Goal: Navigation & Orientation: Find specific page/section

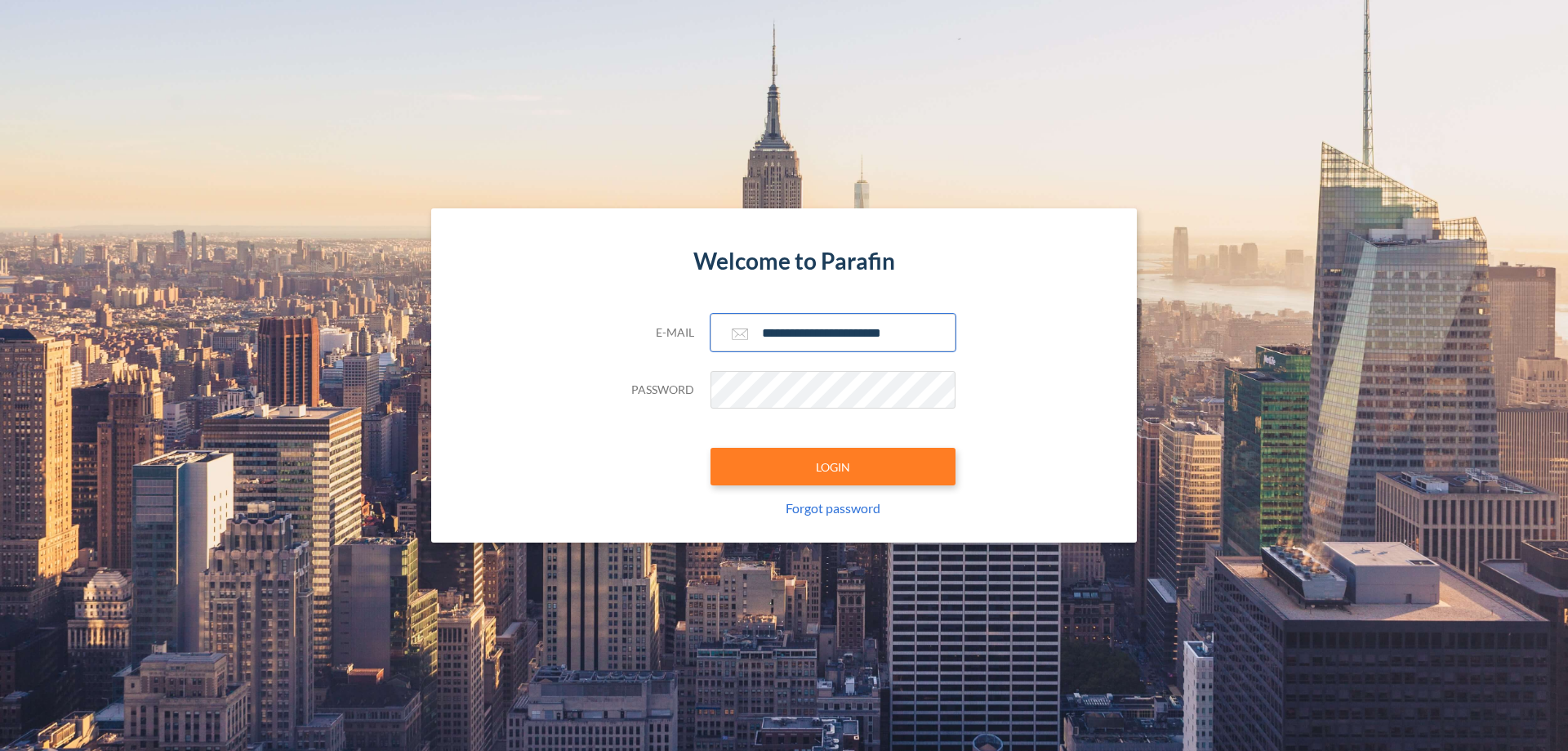
type input "**********"
click at [833, 466] on button "LOGIN" at bounding box center [833, 466] width 245 height 38
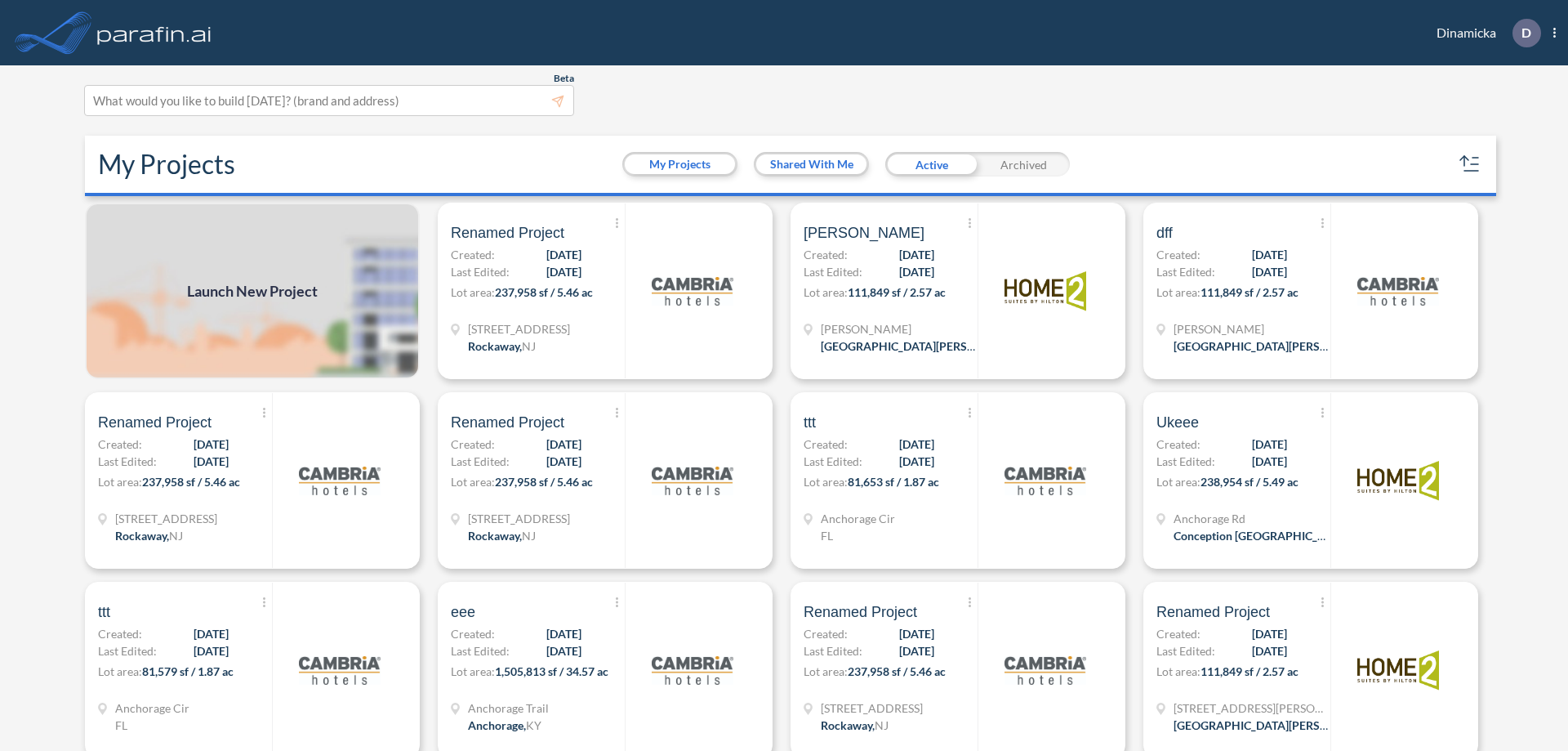
scroll to position [4, 0]
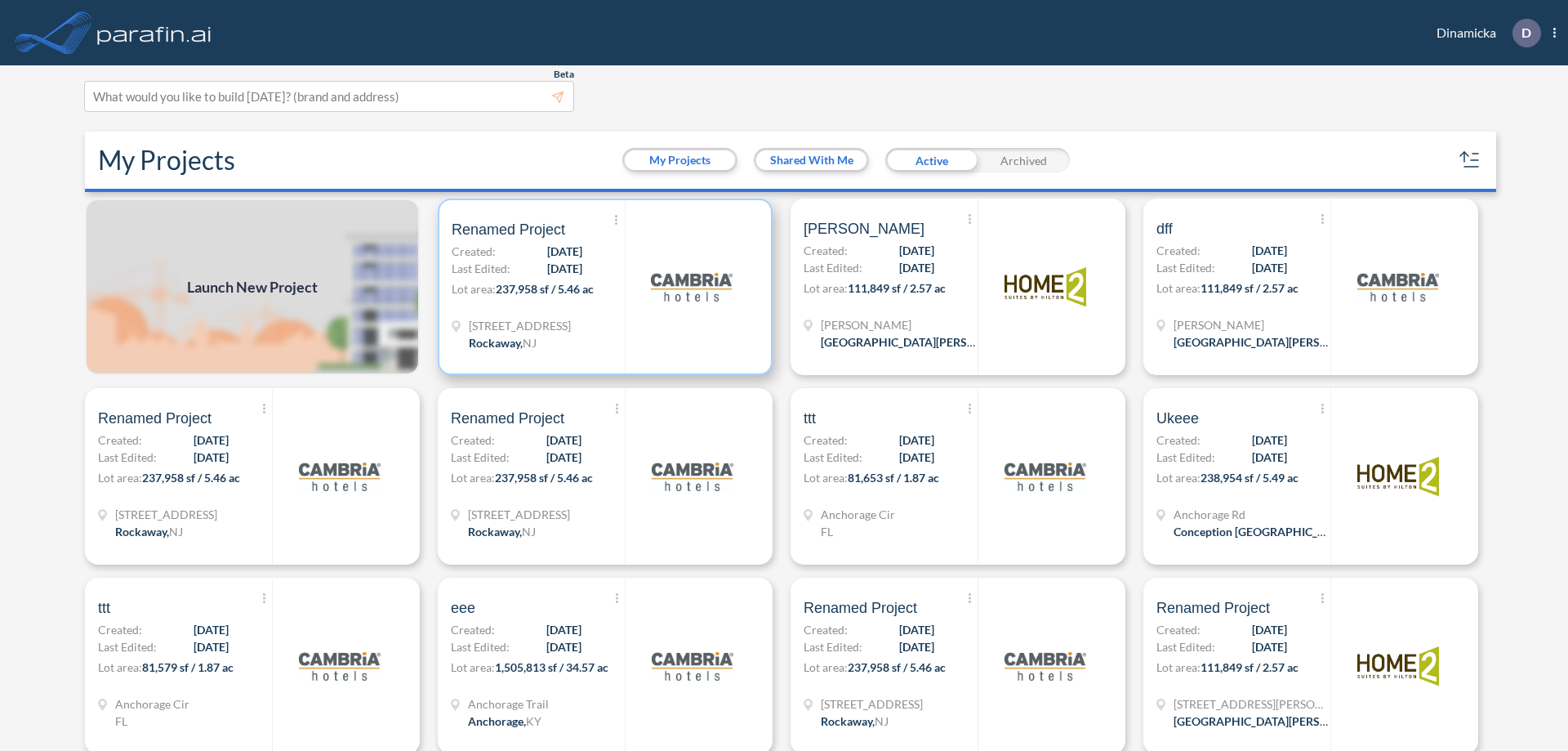
click at [602, 287] on p "Lot area: 237,958 sf / 5.46 ac" at bounding box center [538, 292] width 173 height 24
